Goal: Information Seeking & Learning: Learn about a topic

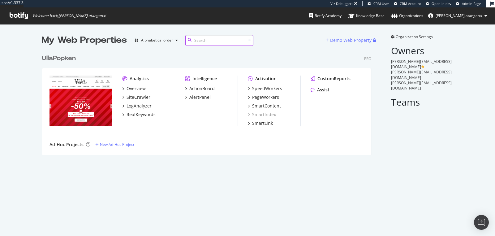
scroll to position [5, 5]
click at [127, 115] on div "RealKeywords" at bounding box center [141, 114] width 29 height 6
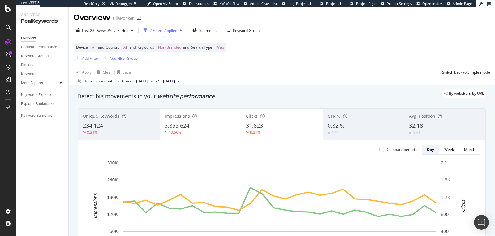
click at [60, 84] on icon at bounding box center [61, 83] width 2 height 4
click at [33, 93] on div "Countries" at bounding box center [32, 92] width 16 height 7
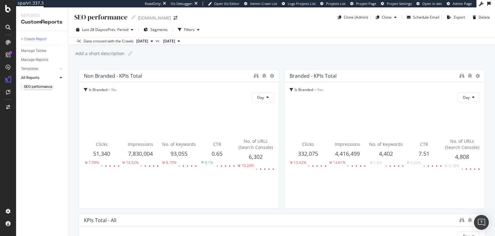
scroll to position [29, 0]
